Goal: Transaction & Acquisition: Purchase product/service

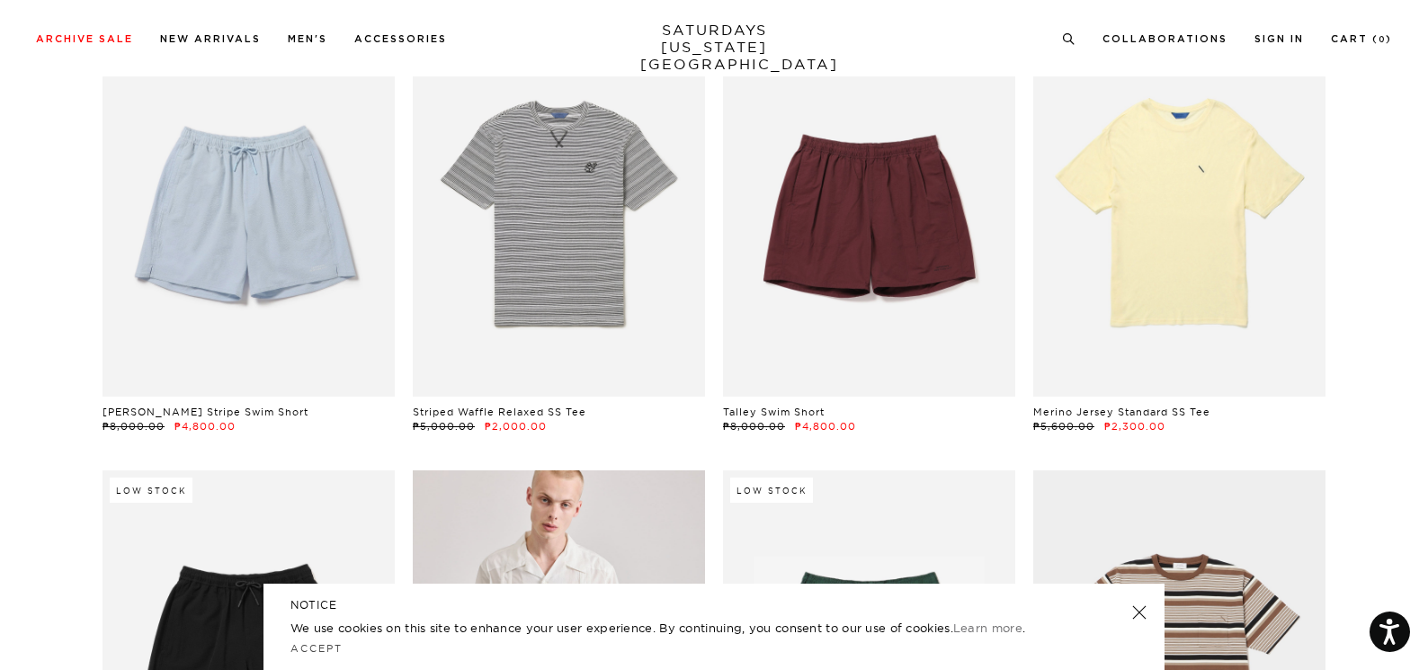
scroll to position [2878, 0]
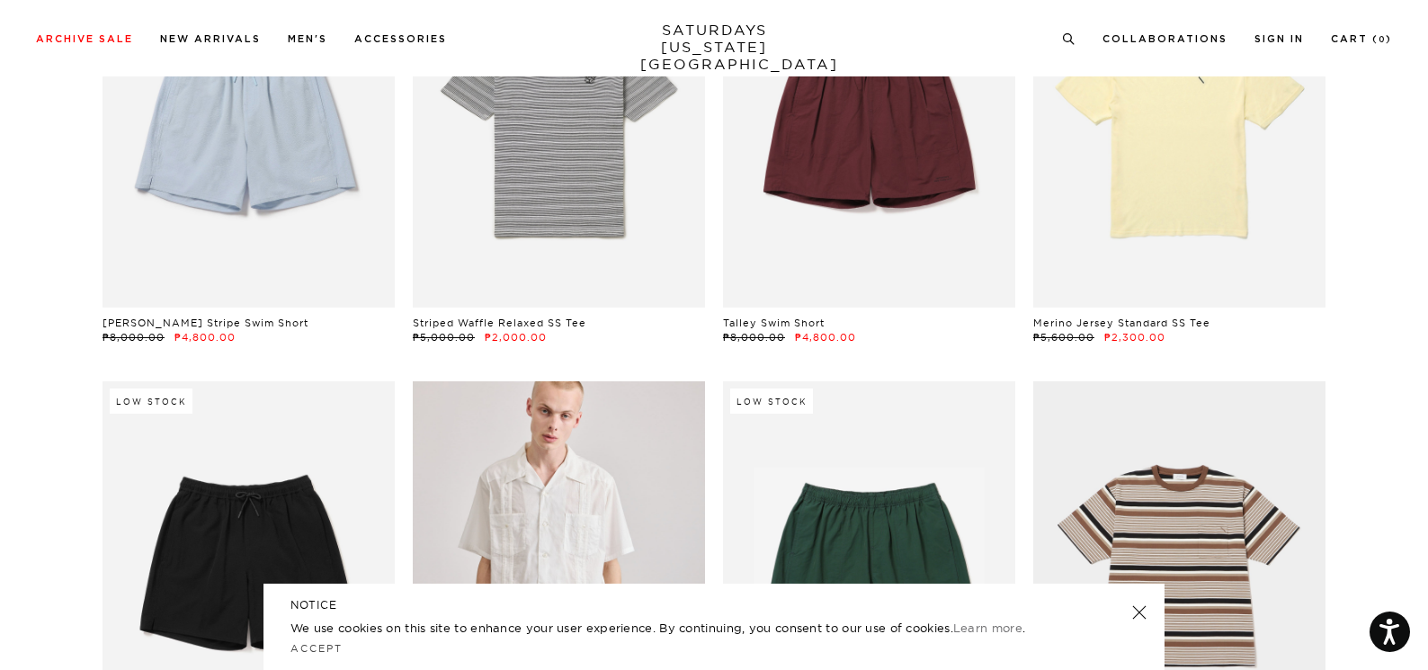
click at [1141, 611] on link at bounding box center [1139, 612] width 25 height 25
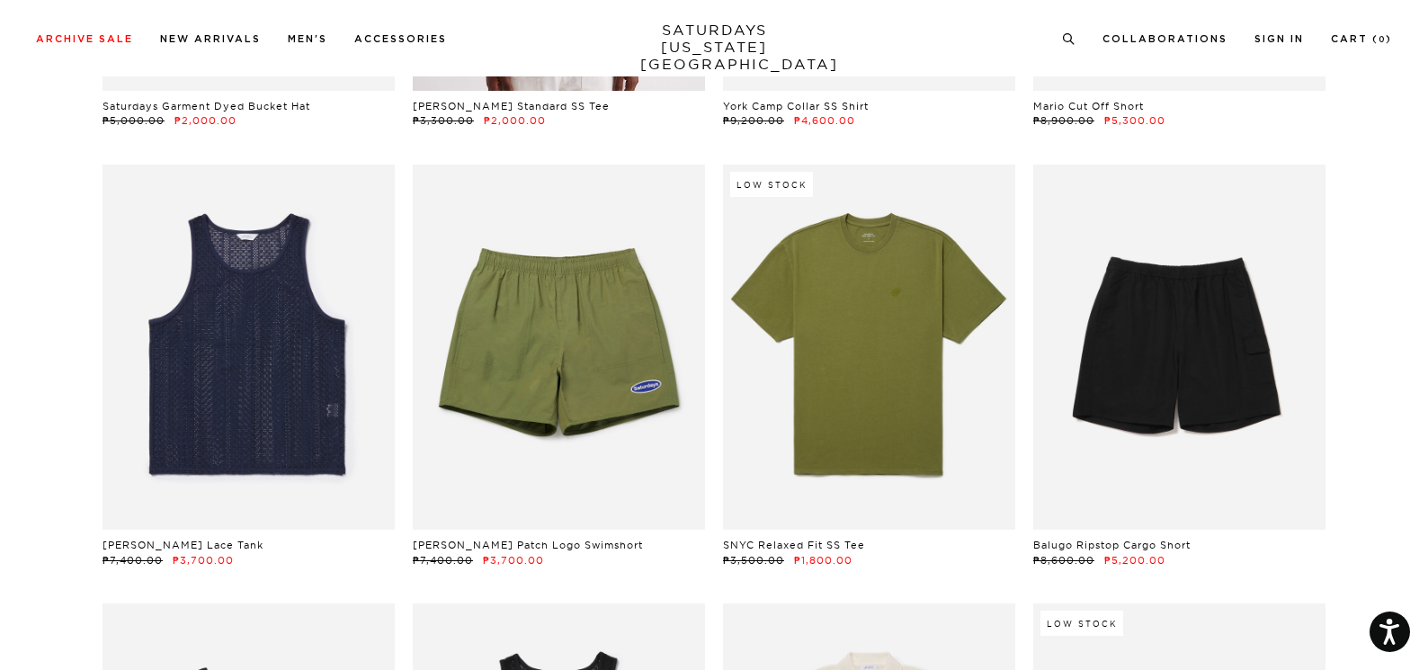
scroll to position [7915, 0]
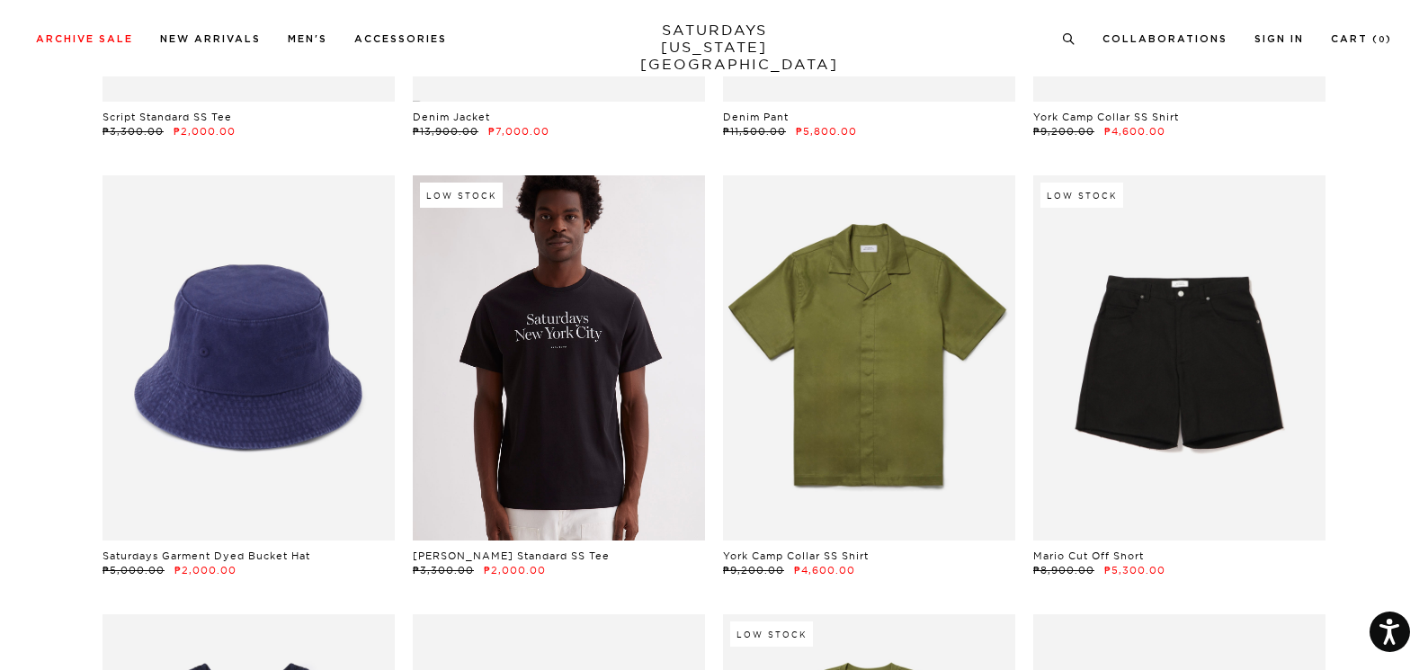
click at [636, 404] on link at bounding box center [559, 357] width 292 height 365
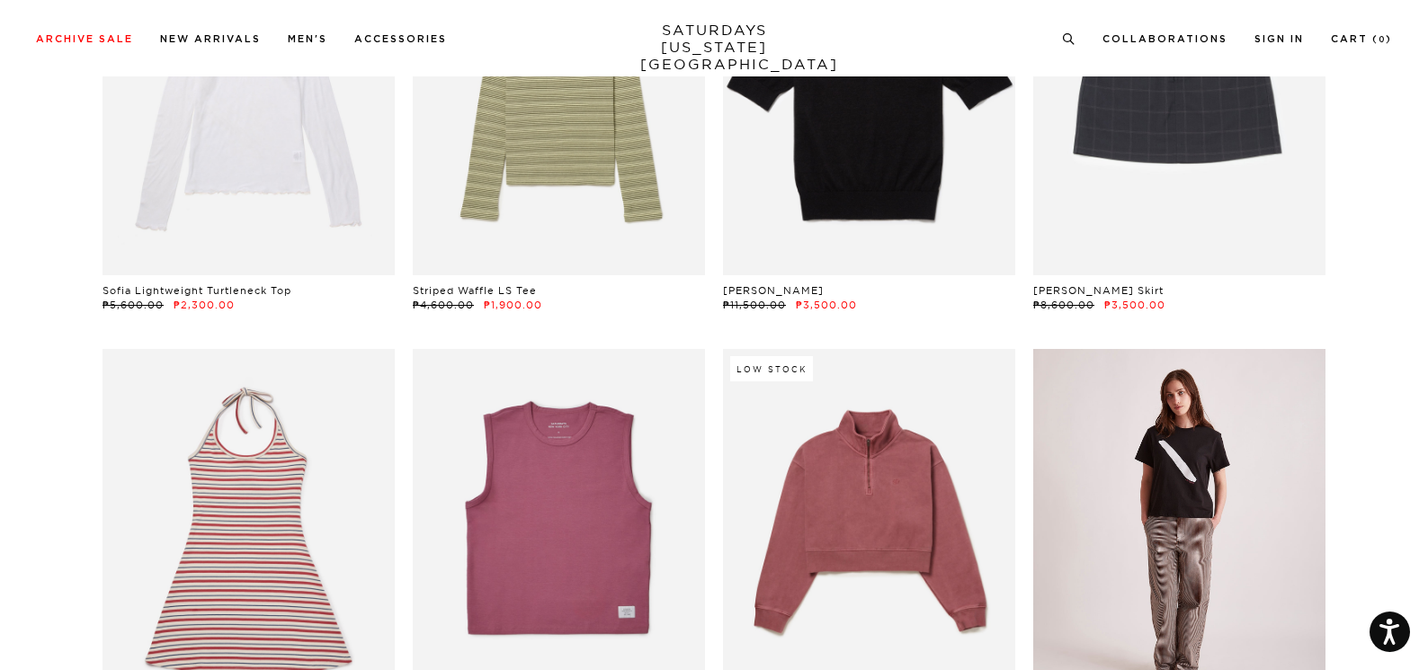
scroll to position [37627, 0]
